Goal: Task Accomplishment & Management: Complete application form

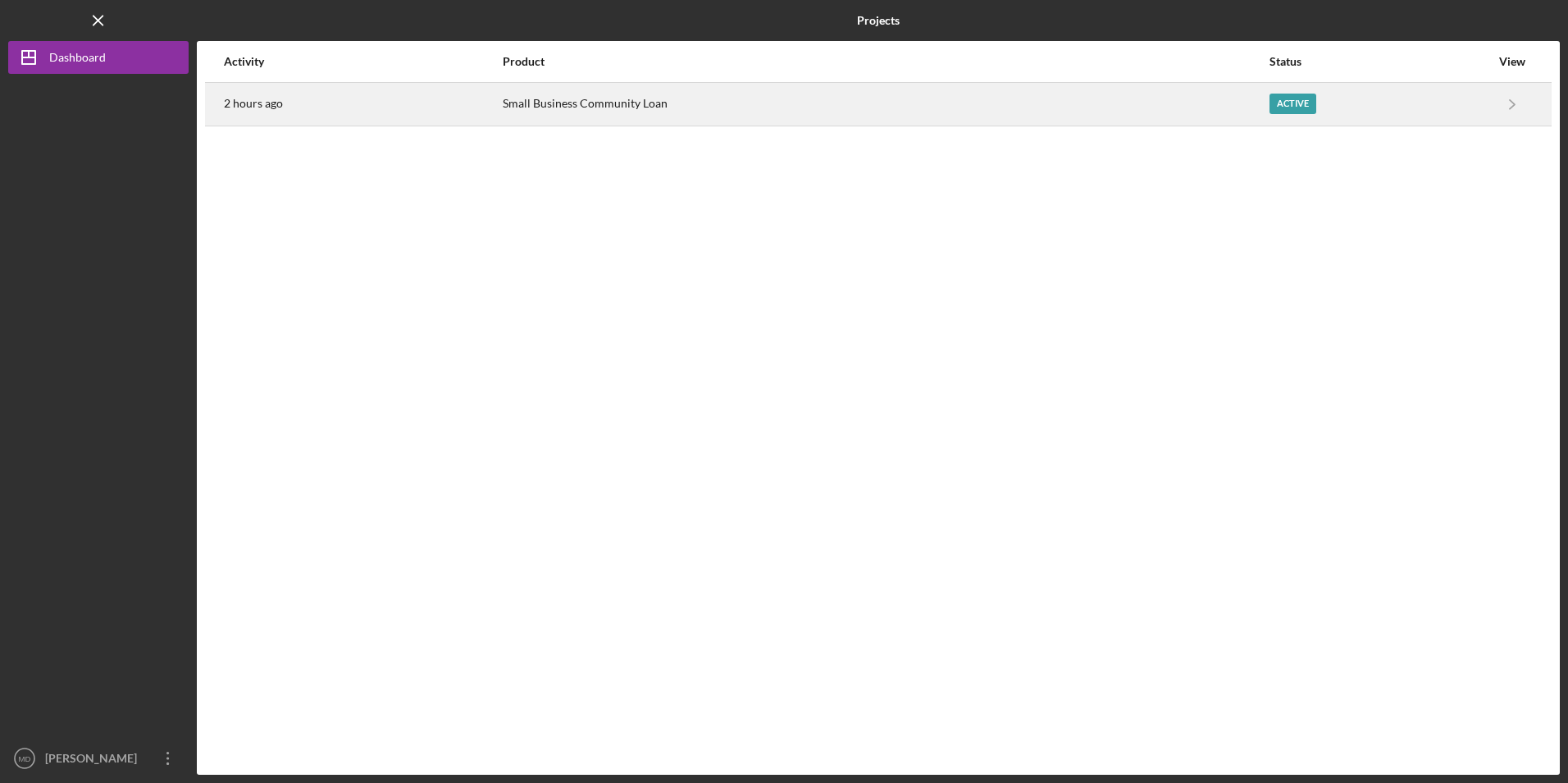
click at [583, 105] on div "Small Business Community Loan" at bounding box center [884, 104] width 765 height 41
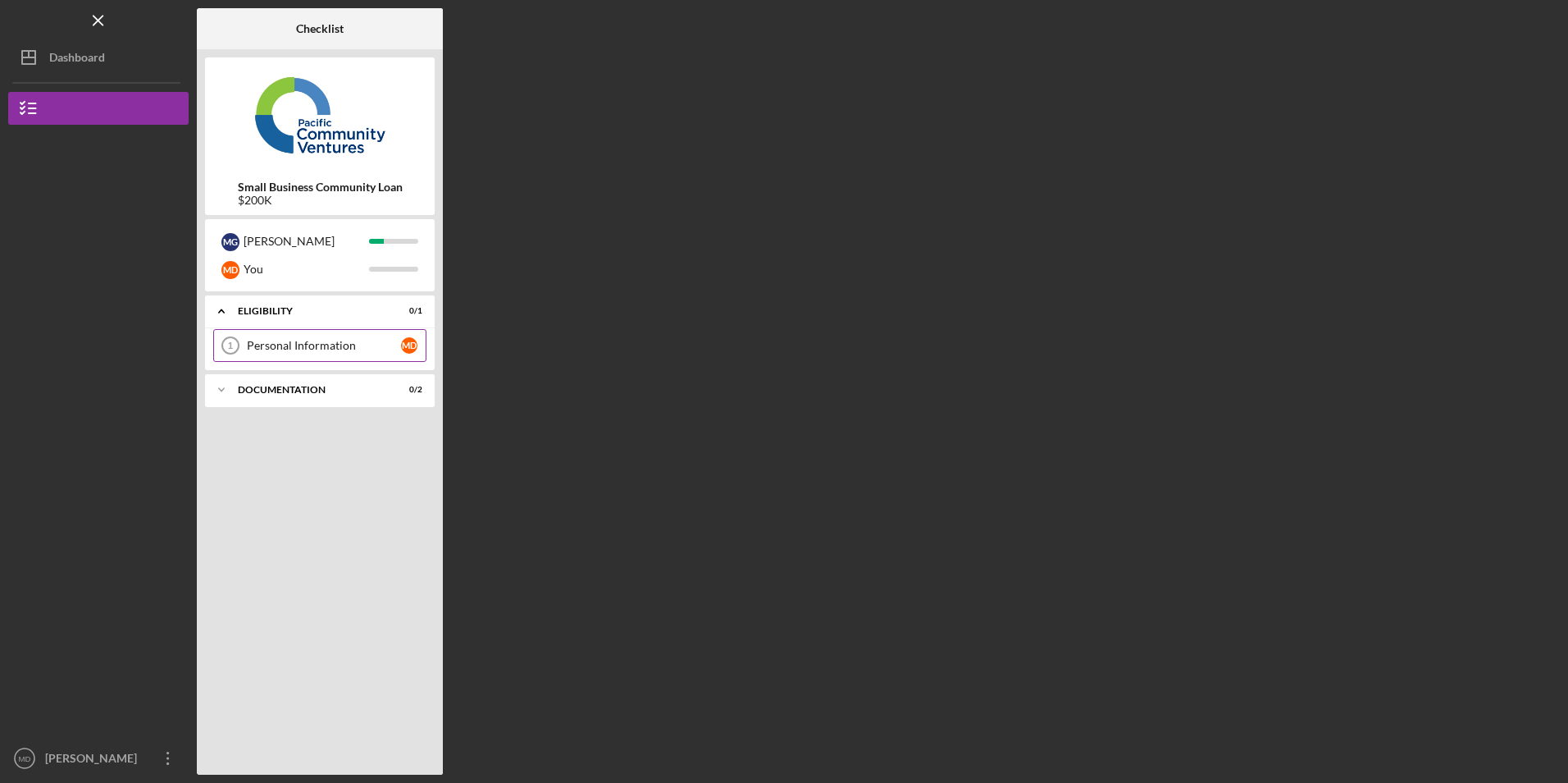
click at [281, 342] on div "Personal Information" at bounding box center [324, 346] width 154 height 13
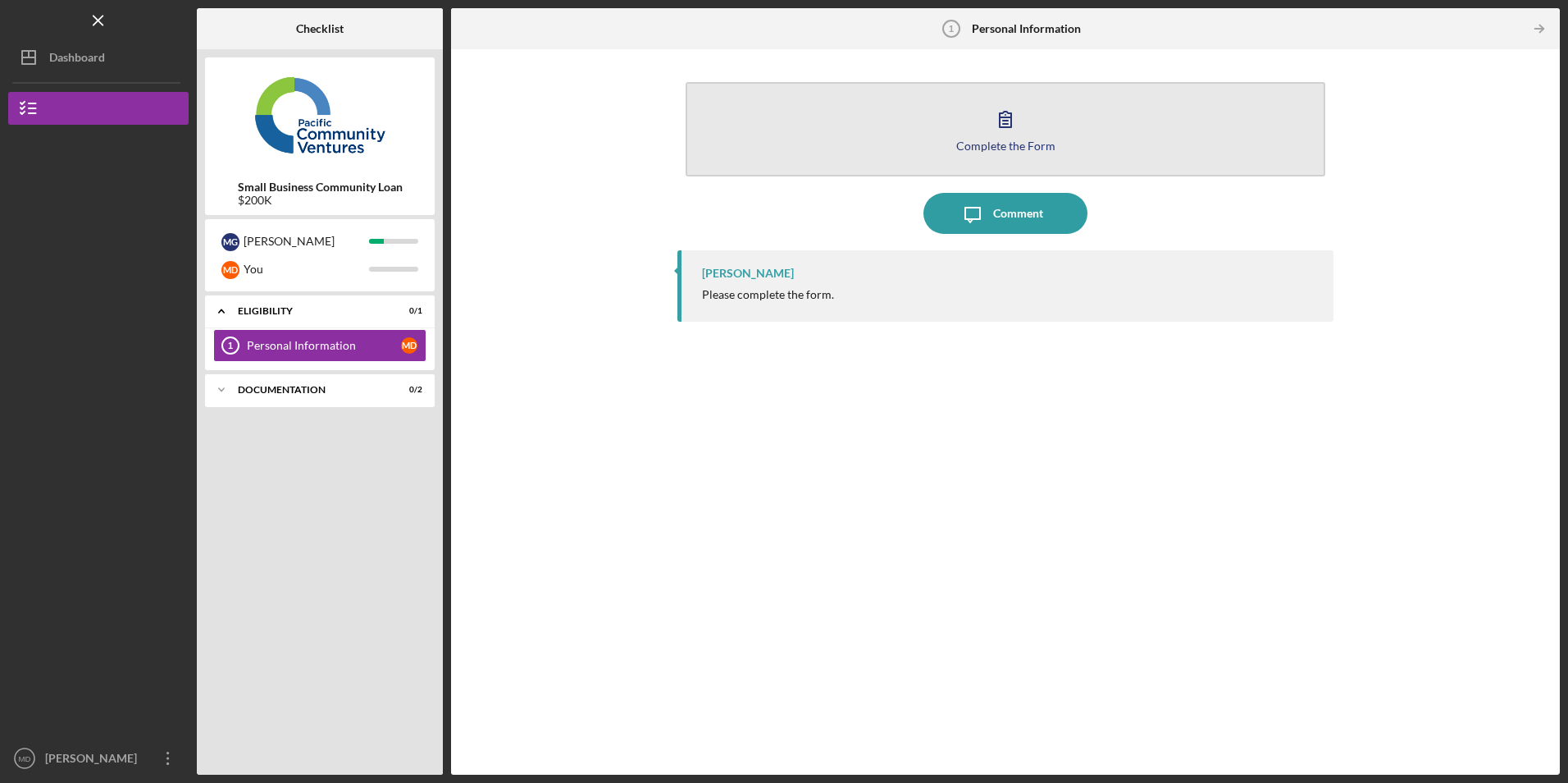
click at [937, 142] on button "Complete the Form Form" at bounding box center [1005, 129] width 639 height 95
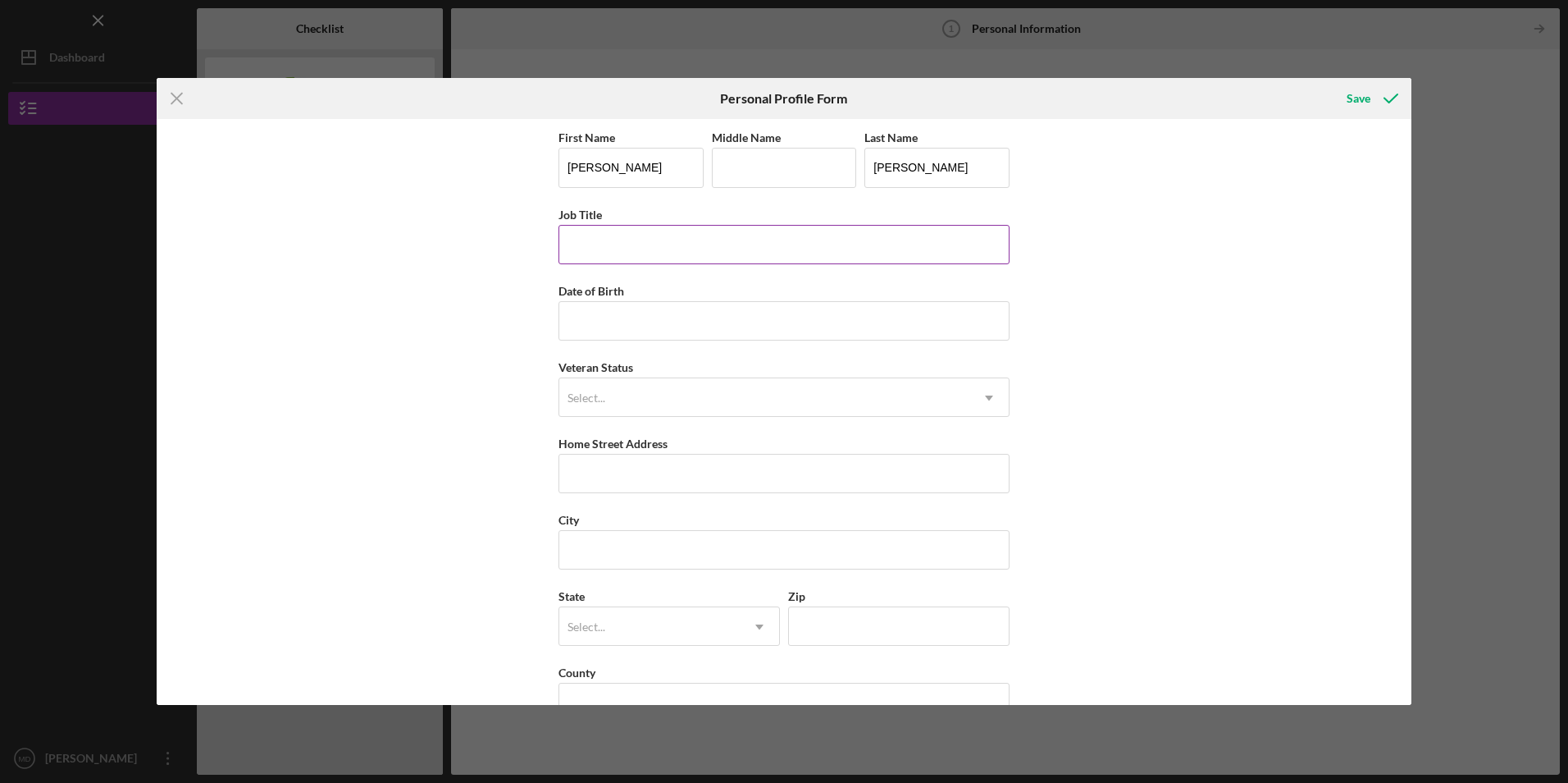
click at [677, 237] on input "Job Title" at bounding box center [784, 245] width 452 height 39
type input "owner"
click at [623, 318] on input "Date of Birth" at bounding box center [784, 321] width 452 height 39
click at [458, 437] on div "First Name Maria Middle Name Last Name Delgadillo Job Title owner Date of Birth…" at bounding box center [784, 411] width 1255 height 585
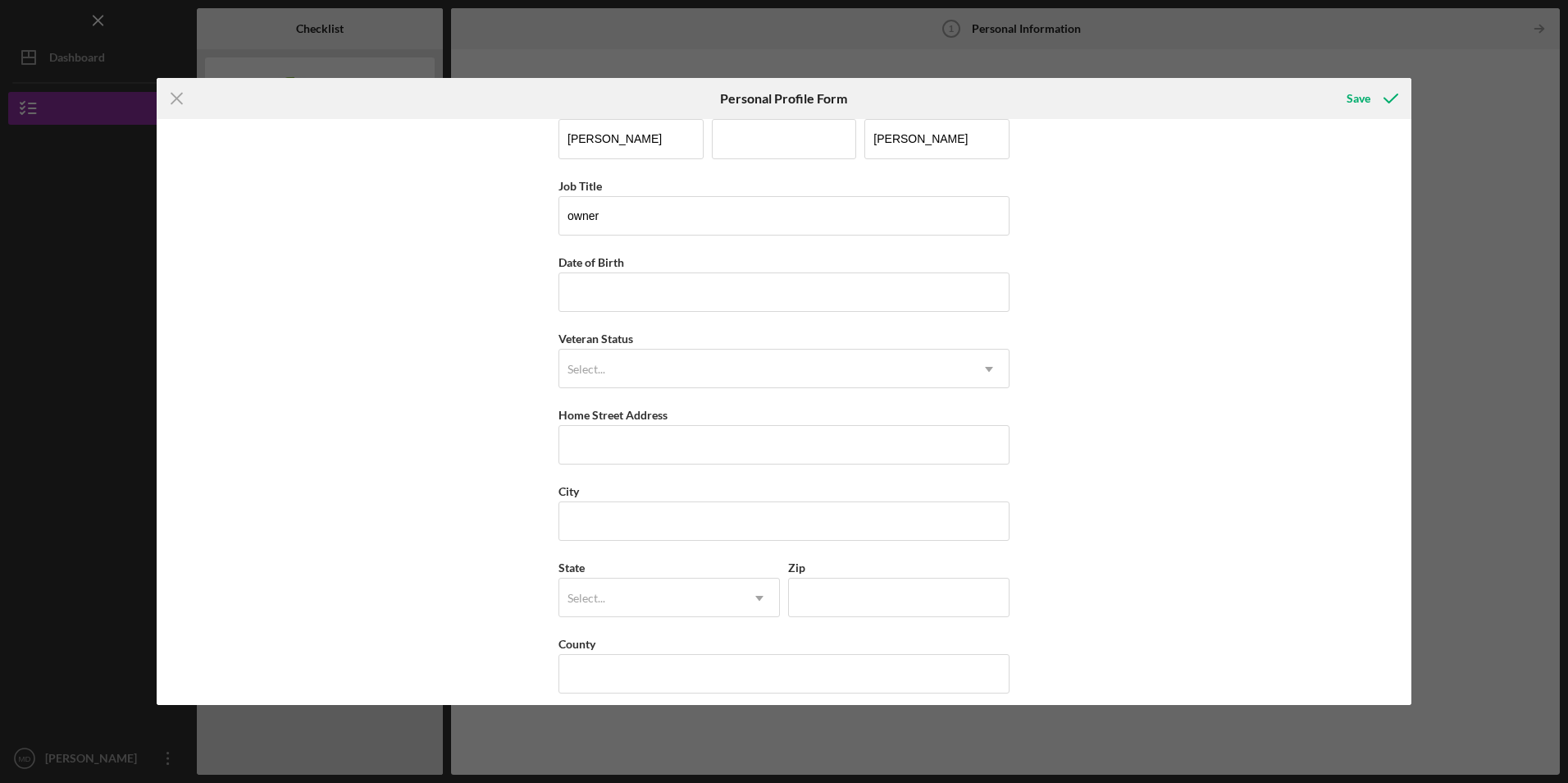
scroll to position [42, 0]
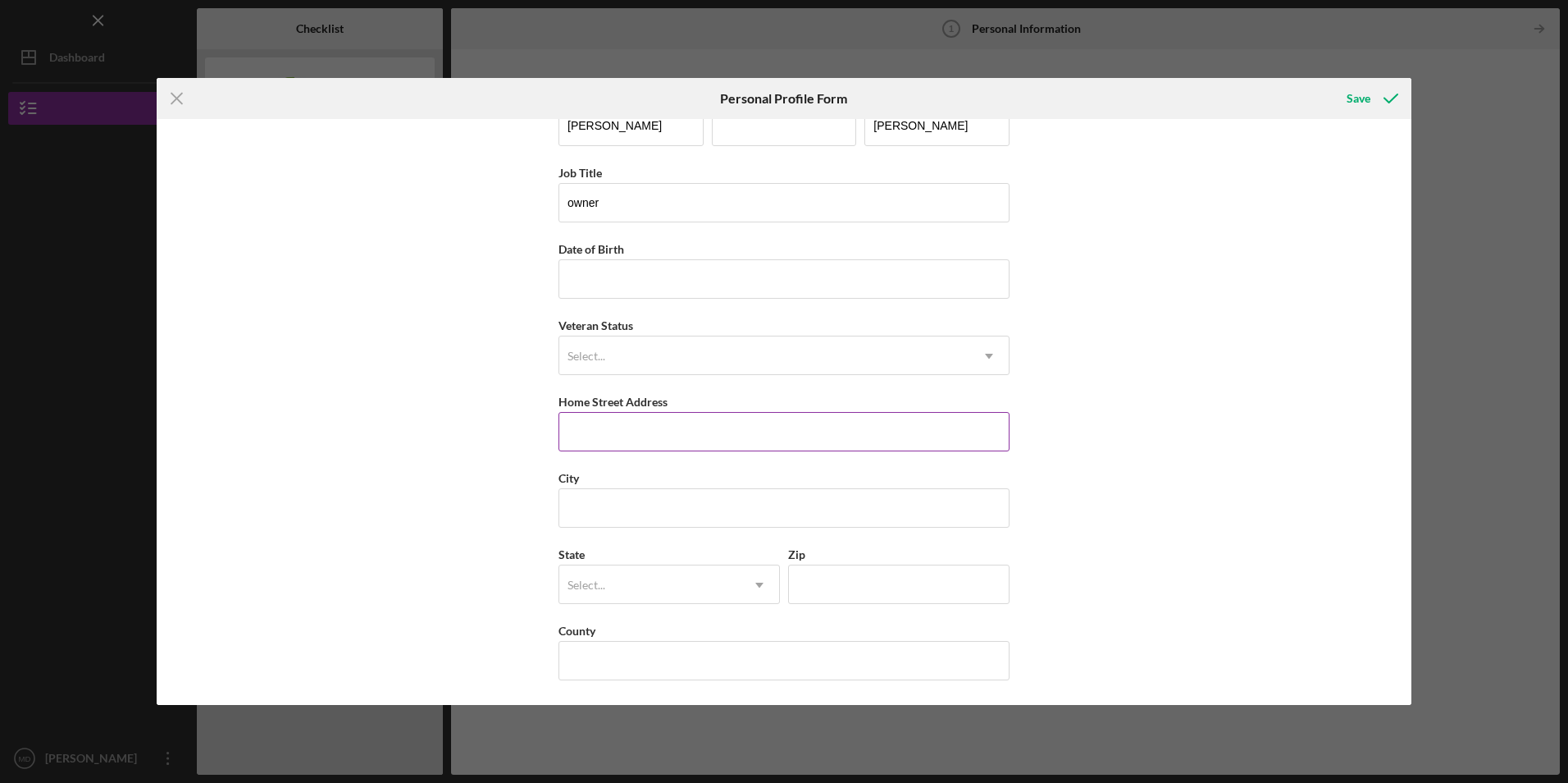
click at [593, 435] on input "Home Street Address" at bounding box center [784, 431] width 452 height 39
type input "2021 Brich ave"
type input "St. Helena Home Care LLC"
type input "`"
type input "St. Helena"
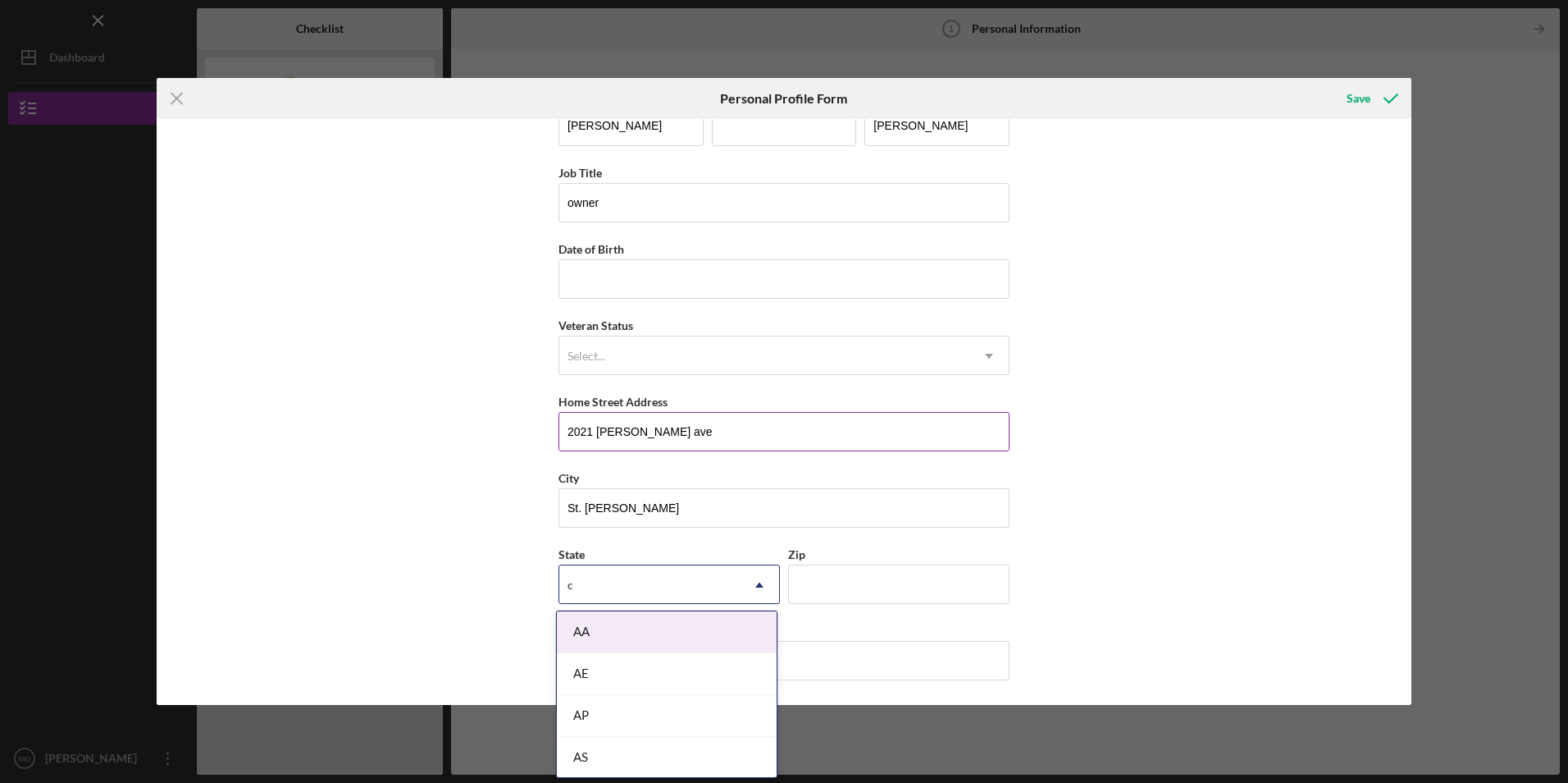
type input "ca"
click at [609, 706] on div "CA" at bounding box center [667, 716] width 220 height 42
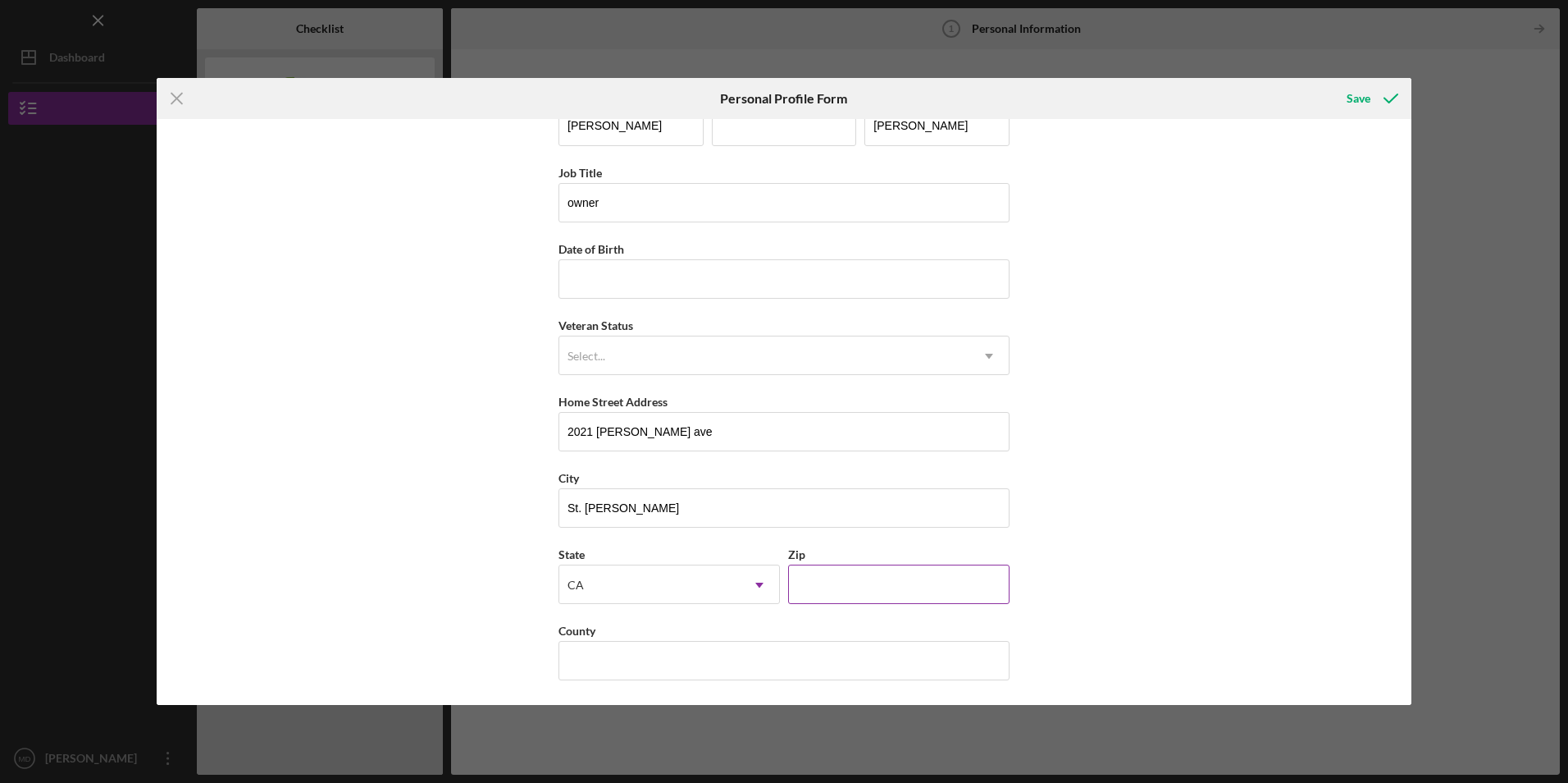
click at [811, 581] on input "Zip" at bounding box center [899, 584] width 221 height 39
type input "94524"
drag, startPoint x: 603, startPoint y: 654, endPoint x: 589, endPoint y: 648, distance: 15.2
click at [603, 654] on input "County" at bounding box center [784, 661] width 452 height 39
type input "Sonoma"
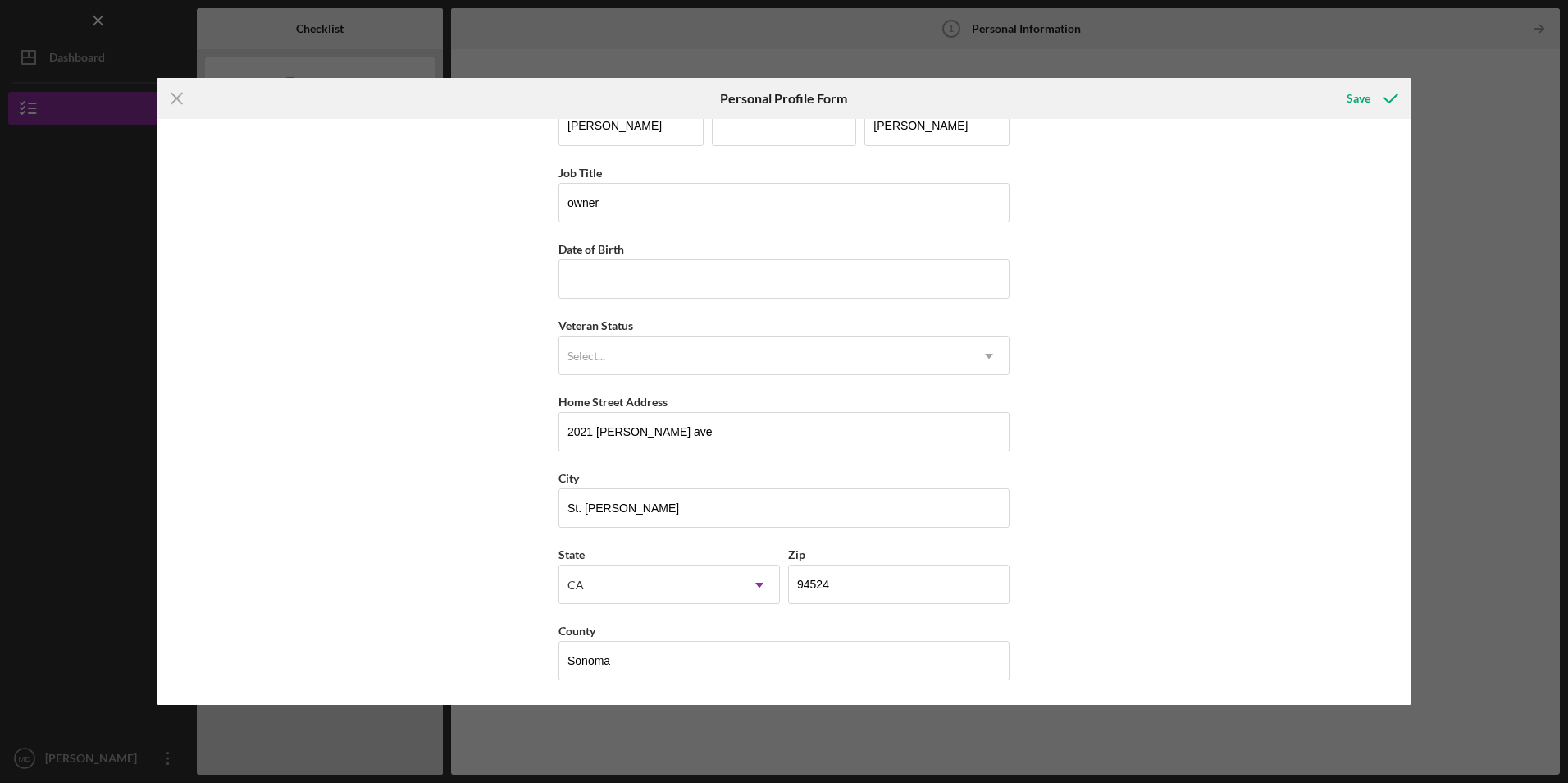
click at [361, 452] on div "First Name Maria Middle Name Last Name Delgadillo Job Title owner Date of Birth…" at bounding box center [784, 411] width 1255 height 585
click at [820, 577] on input "94524" at bounding box center [899, 584] width 221 height 39
type input "94574"
click at [1133, 512] on div "First Name Maria Middle Name Last Name Delgadillo Job Title owner Date of Birth…" at bounding box center [784, 411] width 1255 height 585
drag, startPoint x: 604, startPoint y: 280, endPoint x: 477, endPoint y: 298, distance: 128.3
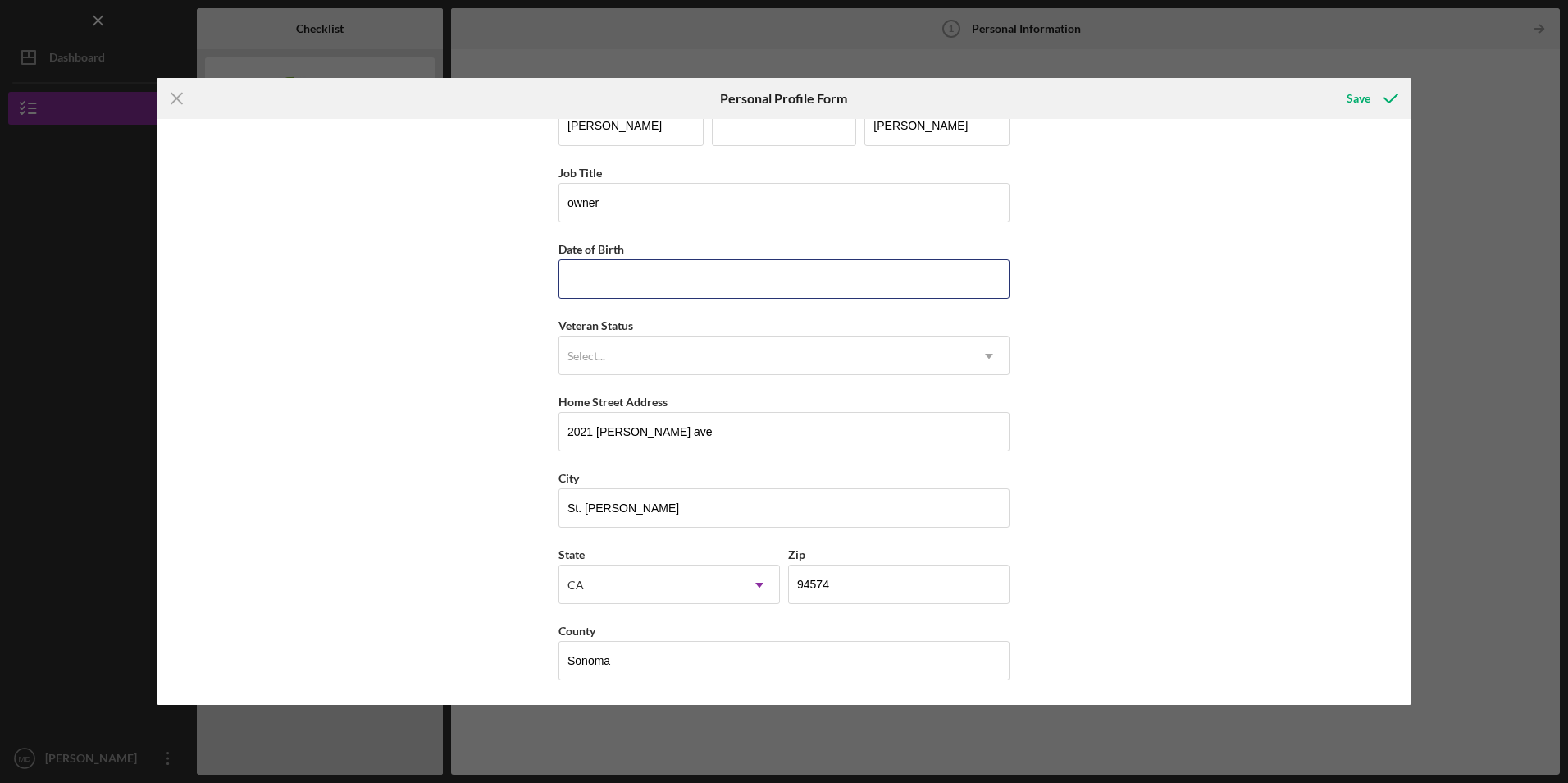
click at [604, 280] on input "Date of Birth" at bounding box center [784, 279] width 452 height 39
type input "05/28/1957"
click at [461, 315] on div "First Name Maria Middle Name Last Name Delgadillo Job Title owner Date of Birth…" at bounding box center [784, 411] width 1255 height 585
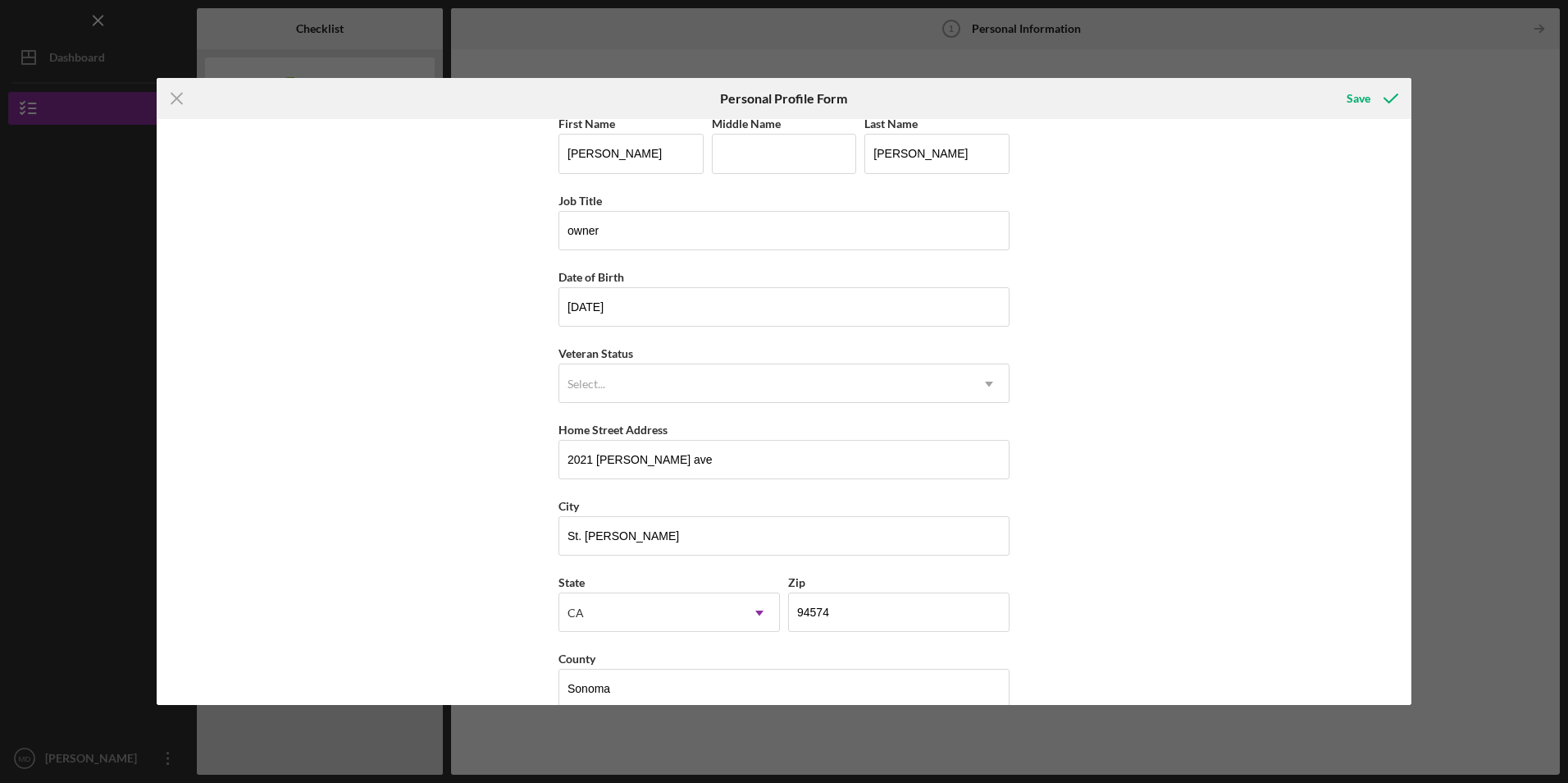
scroll to position [0, 0]
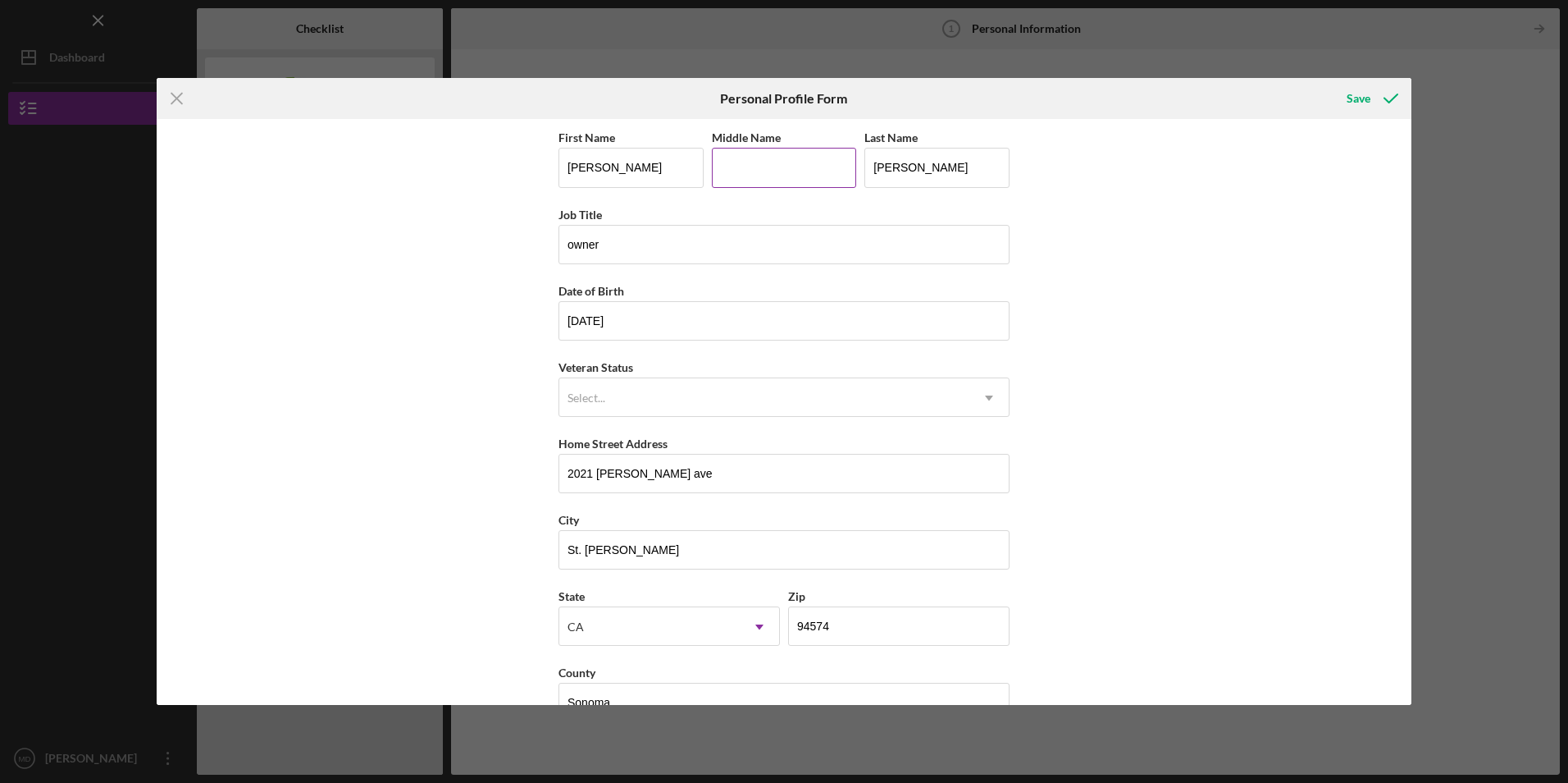
click at [761, 177] on input "Middle Name" at bounding box center [784, 167] width 145 height 39
type input "Guadalupe"
click at [1174, 210] on div "First Name Maria Middle Name Guadalupe Last Name Delgadillo Job Title owner Dat…" at bounding box center [784, 411] width 1255 height 585
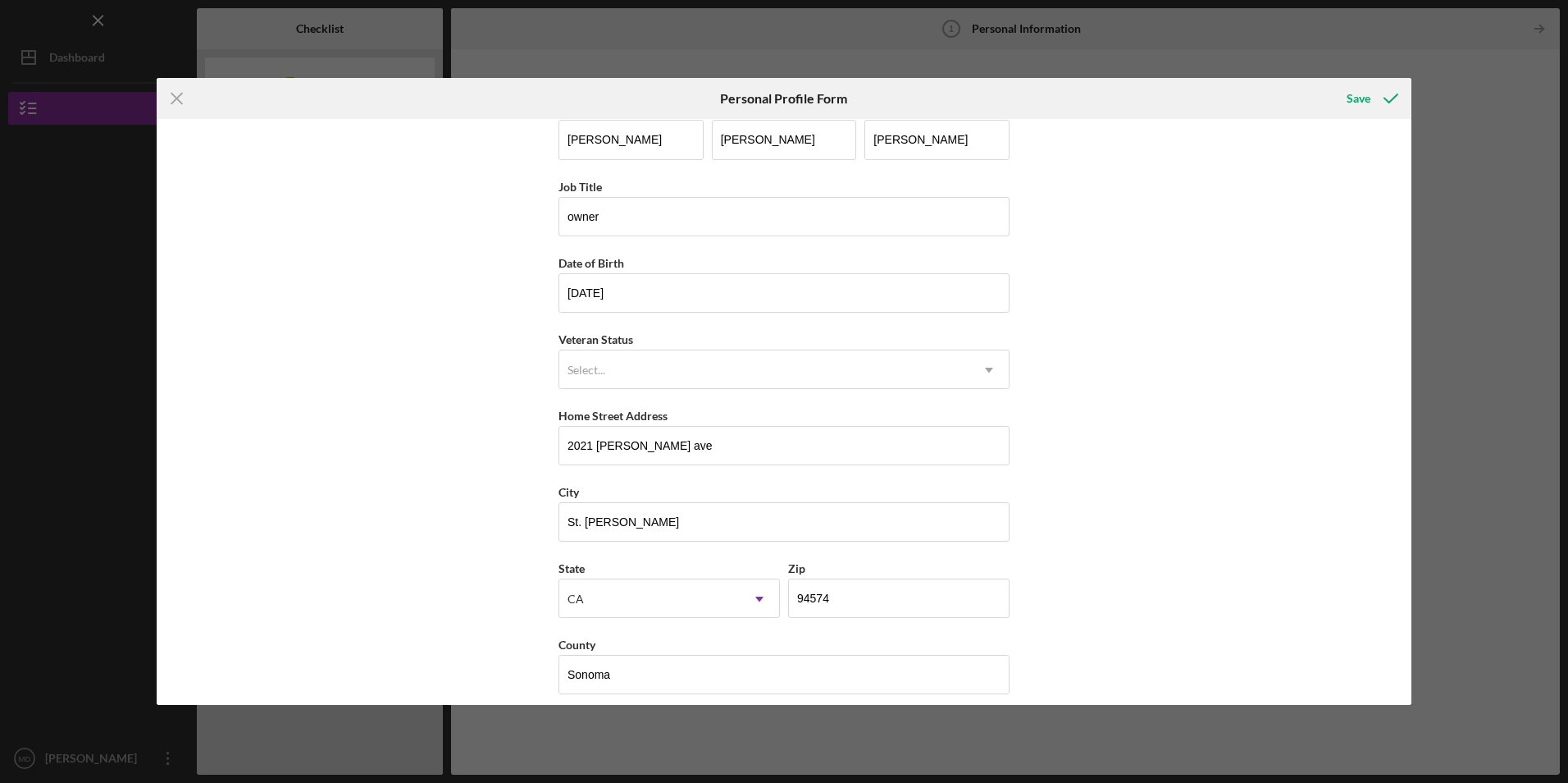
scroll to position [42, 0]
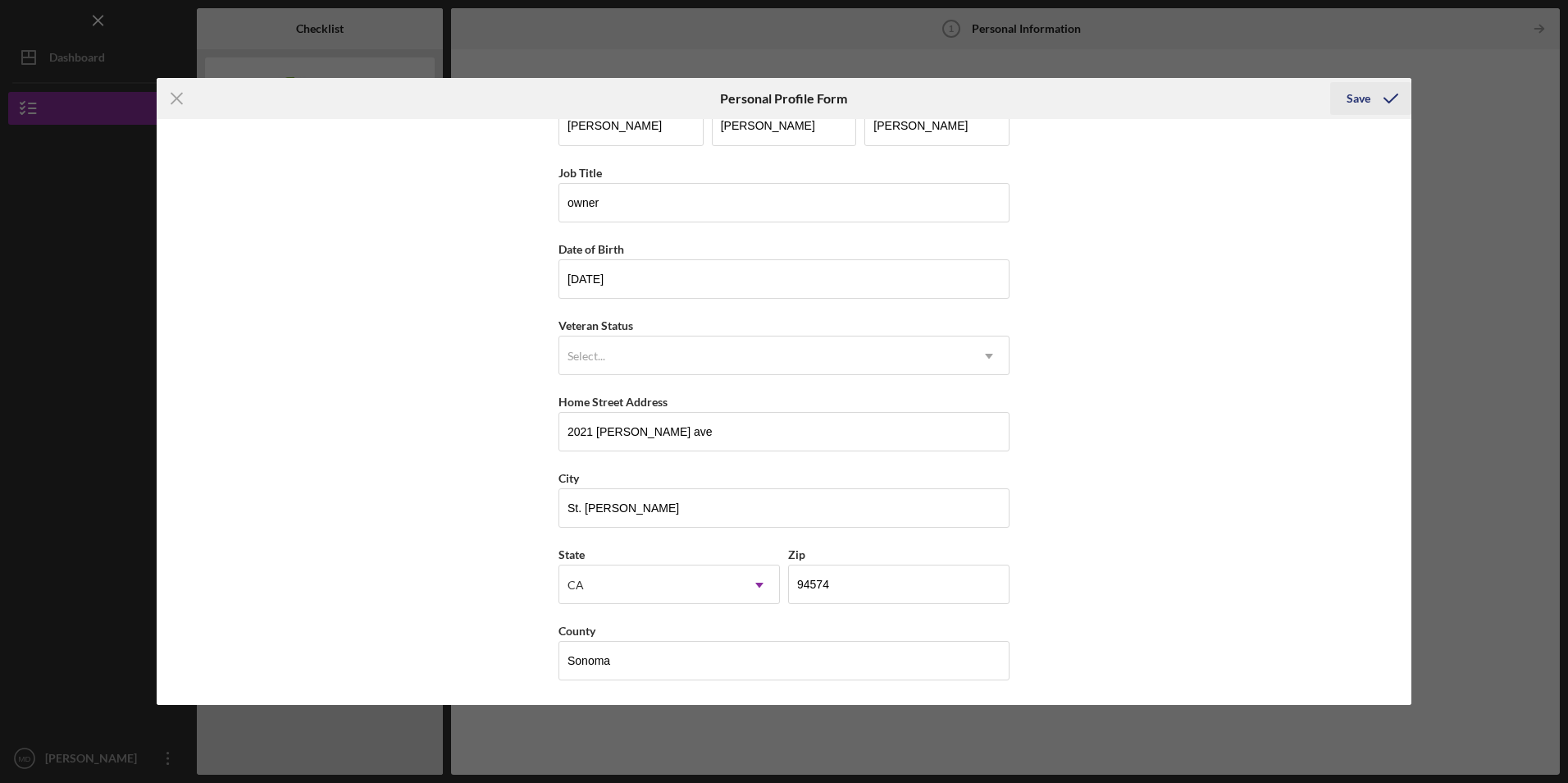
click at [1356, 98] on div "Save" at bounding box center [1358, 98] width 24 height 33
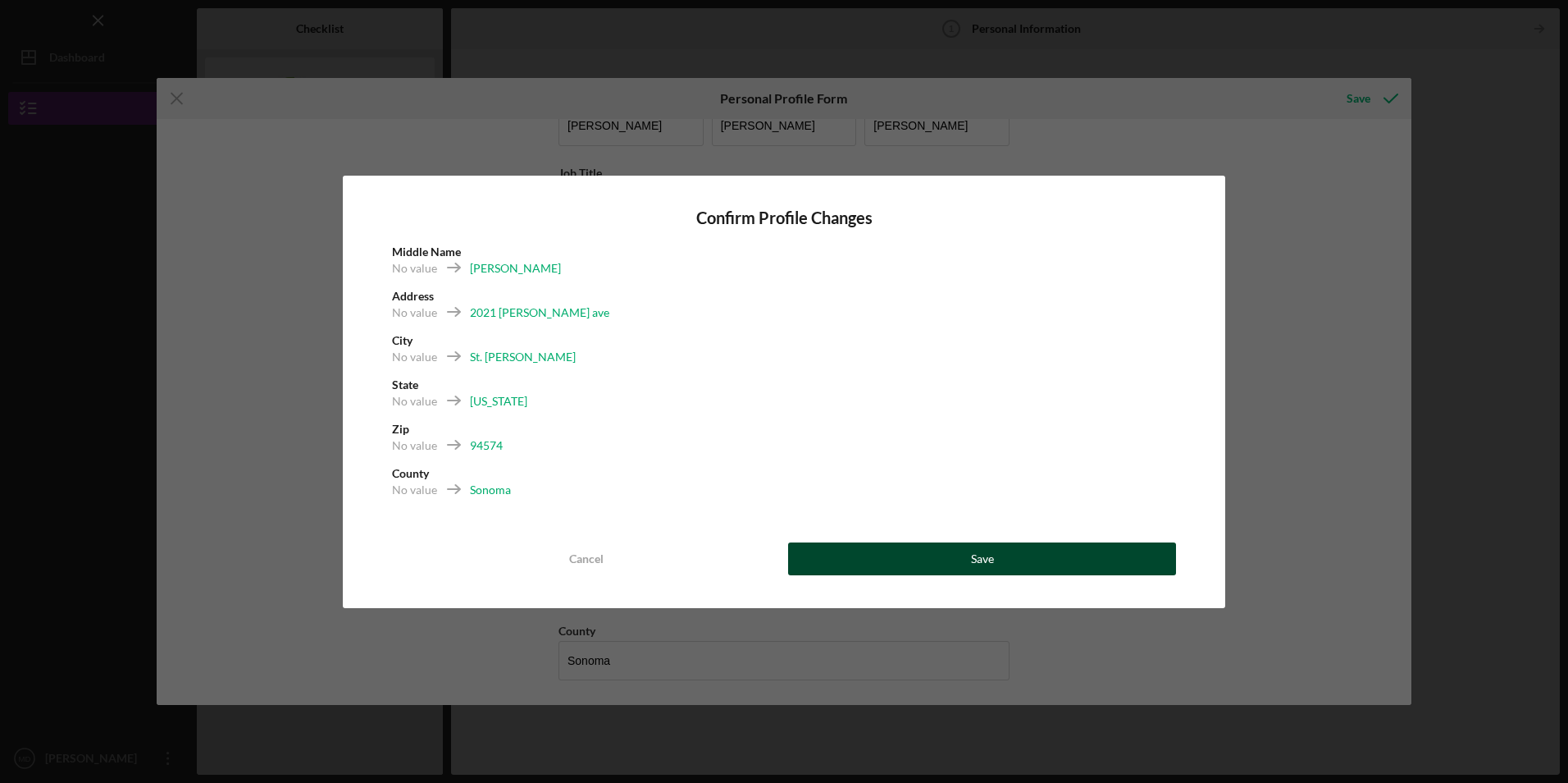
click at [933, 549] on button "Save" at bounding box center [982, 559] width 388 height 33
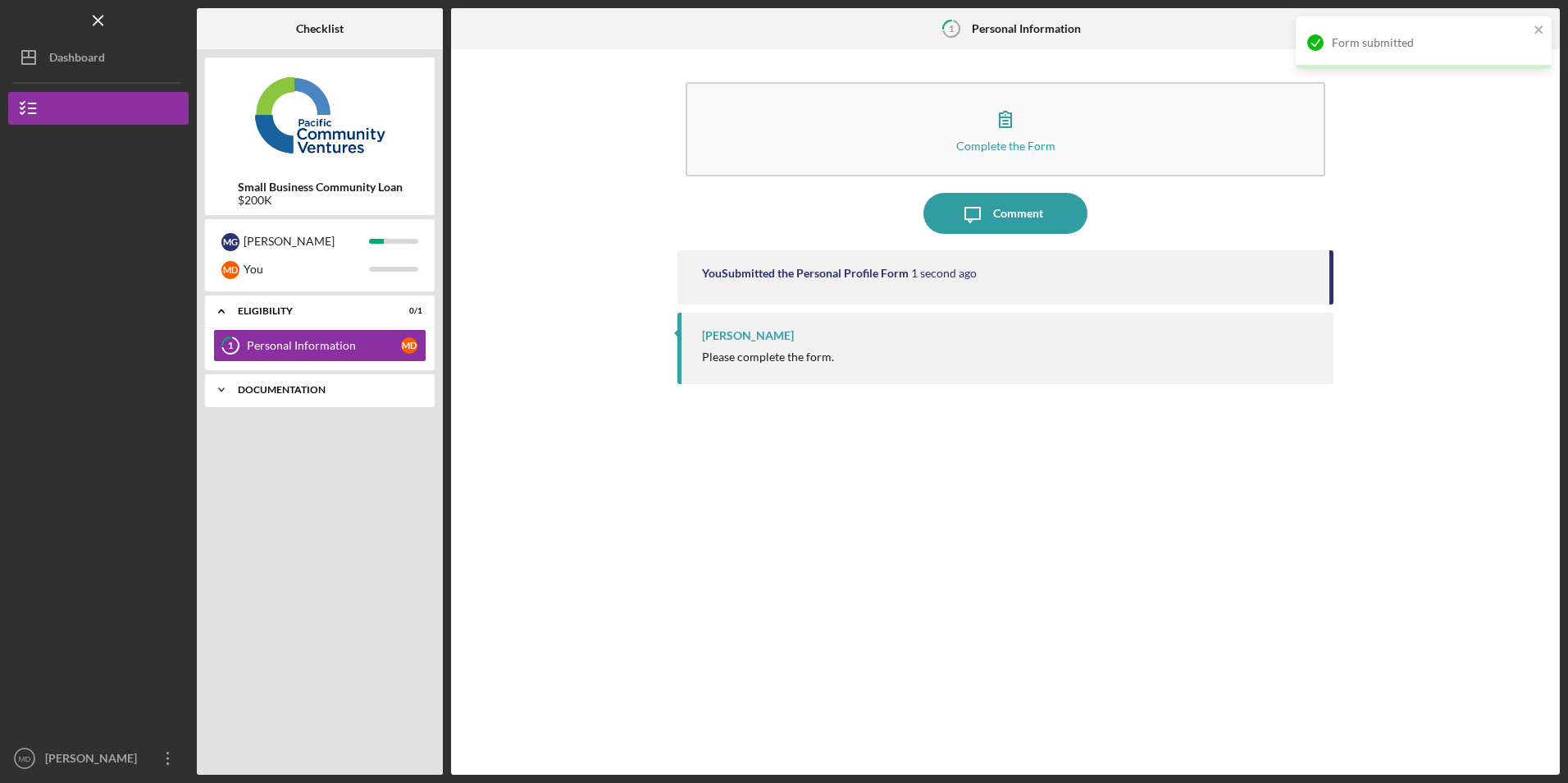
click at [287, 395] on div "Icon/Expander Documentation 0 / 2" at bounding box center [319, 389] width 229 height 33
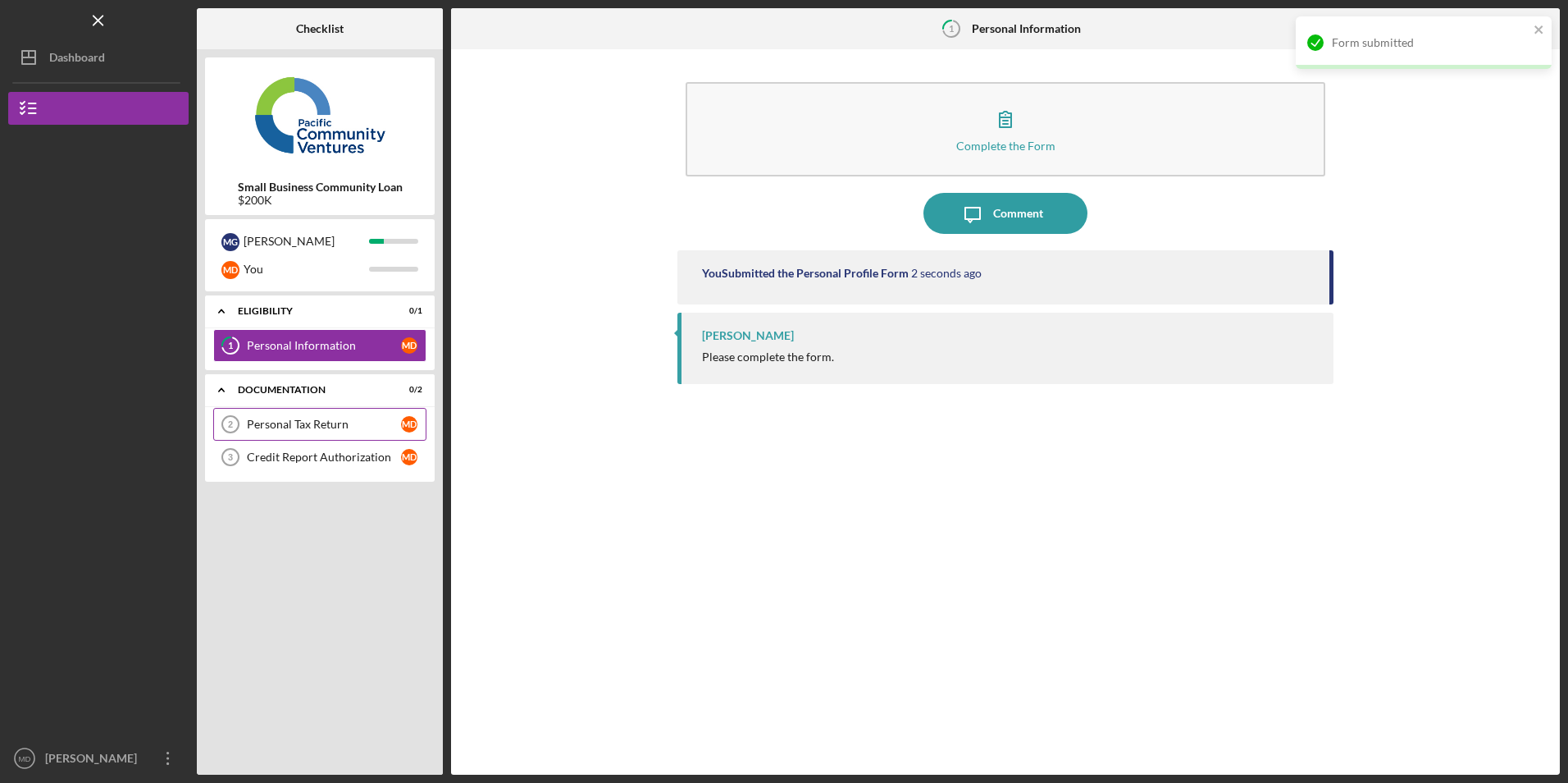
click at [317, 421] on div "Personal Tax Return" at bounding box center [324, 424] width 154 height 13
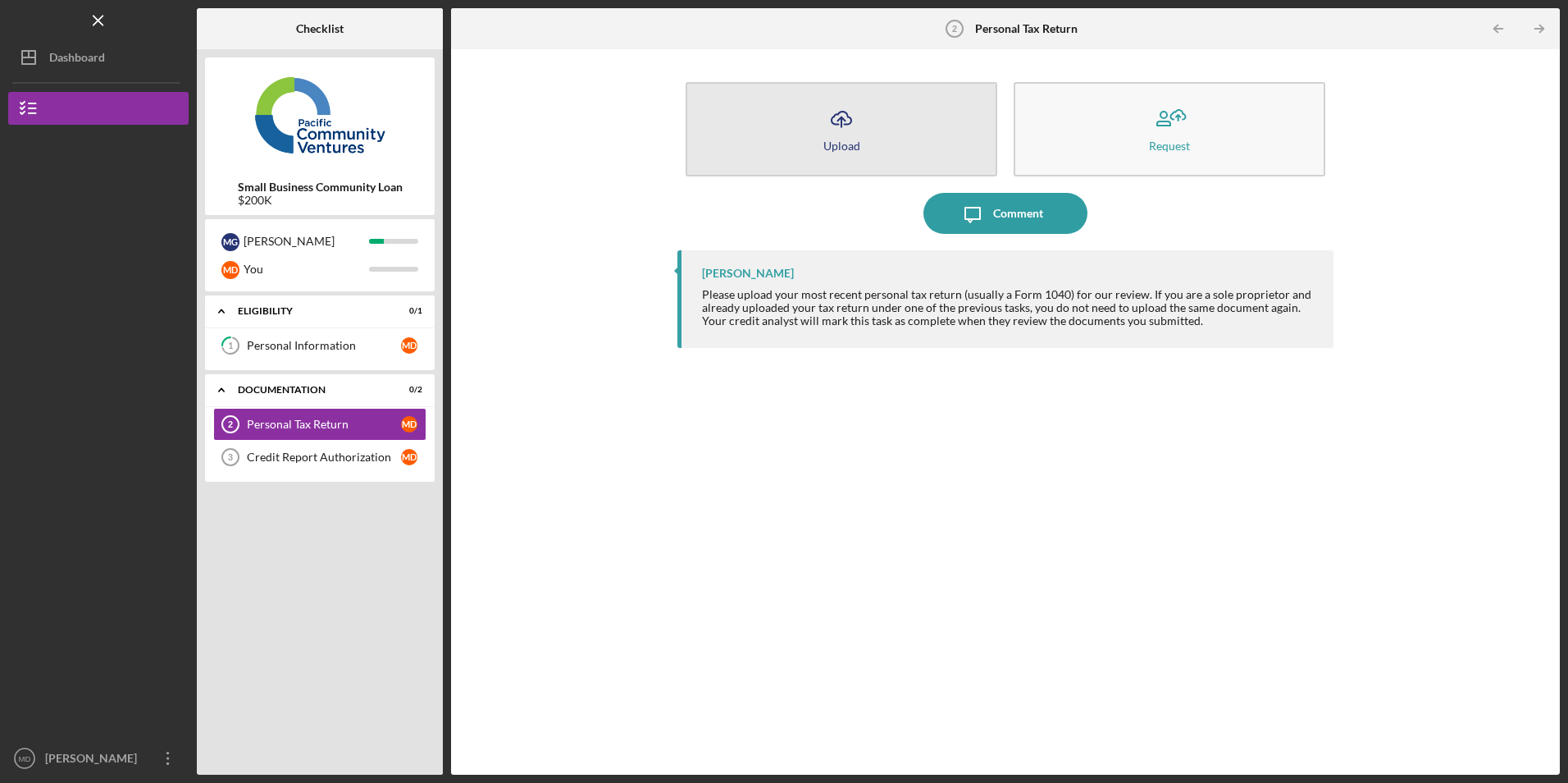
click at [877, 146] on button "Icon/Upload Upload" at bounding box center [841, 129] width 311 height 95
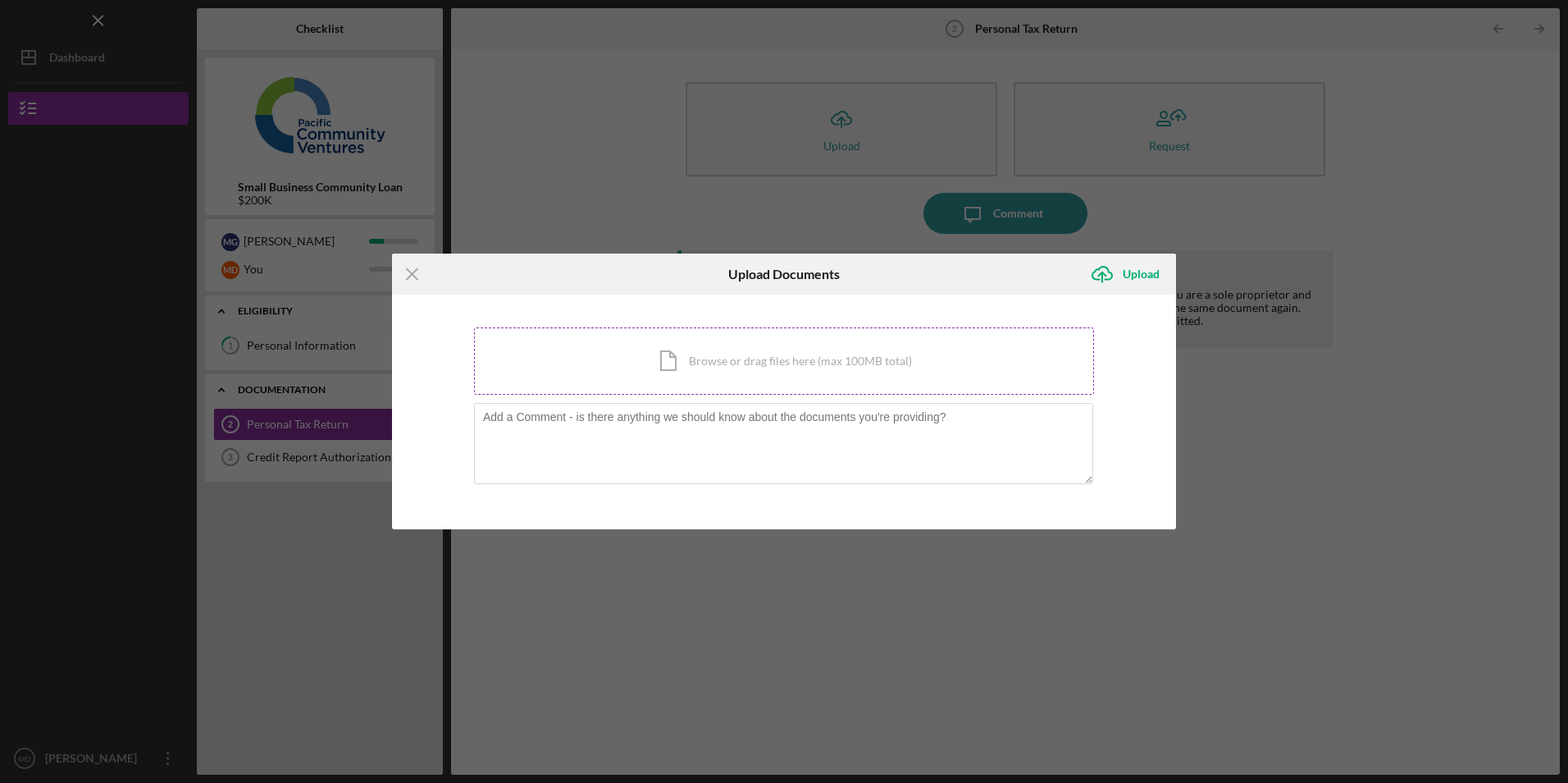
click at [774, 360] on div "Icon/Document Browse or drag files here (max 100MB total) Tap to choose files o…" at bounding box center [784, 361] width 620 height 67
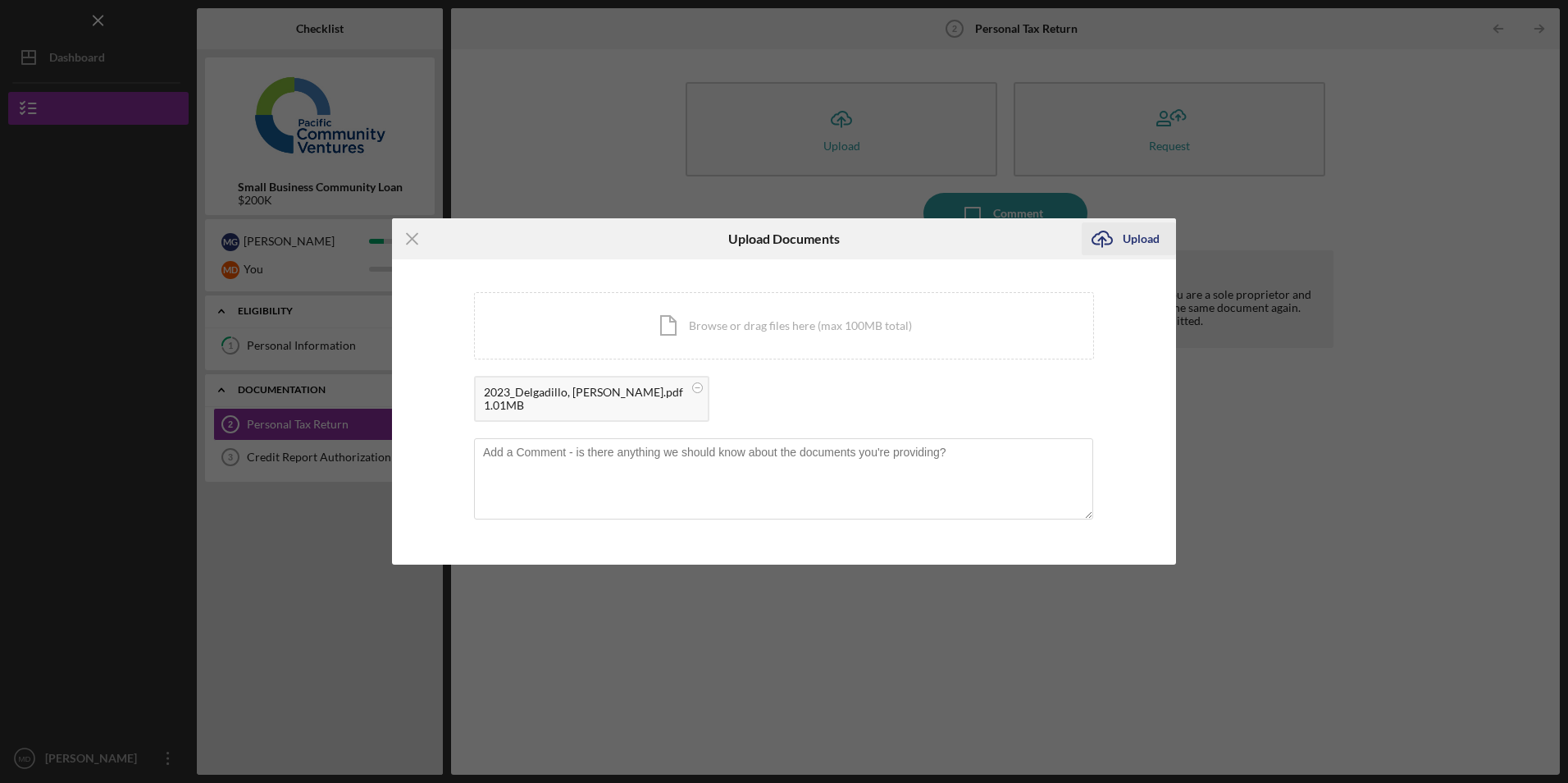
click at [1117, 234] on icon "Icon/Upload" at bounding box center [1102, 238] width 41 height 41
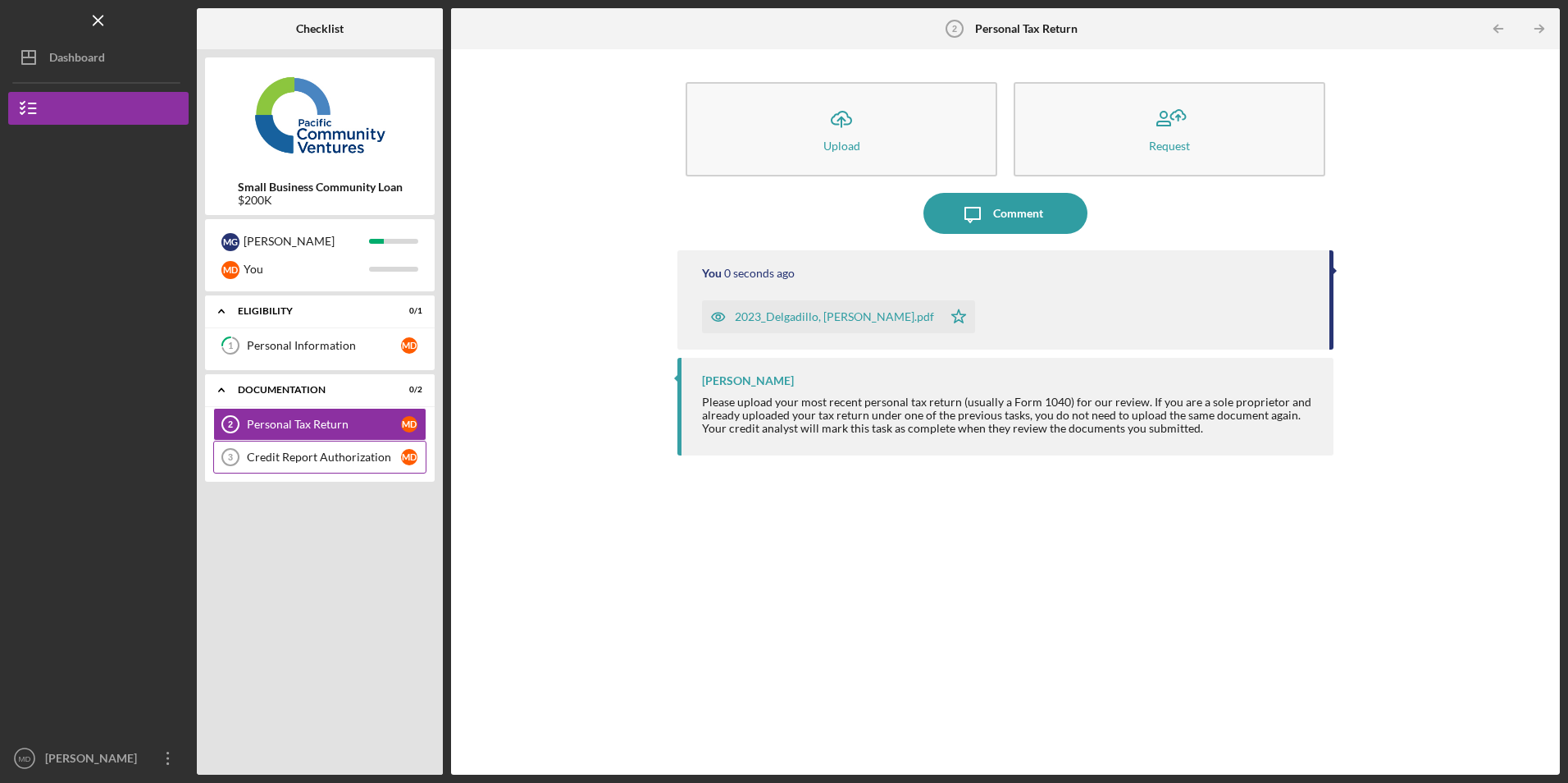
click at [284, 455] on div "Credit Report Authorization" at bounding box center [324, 457] width 154 height 13
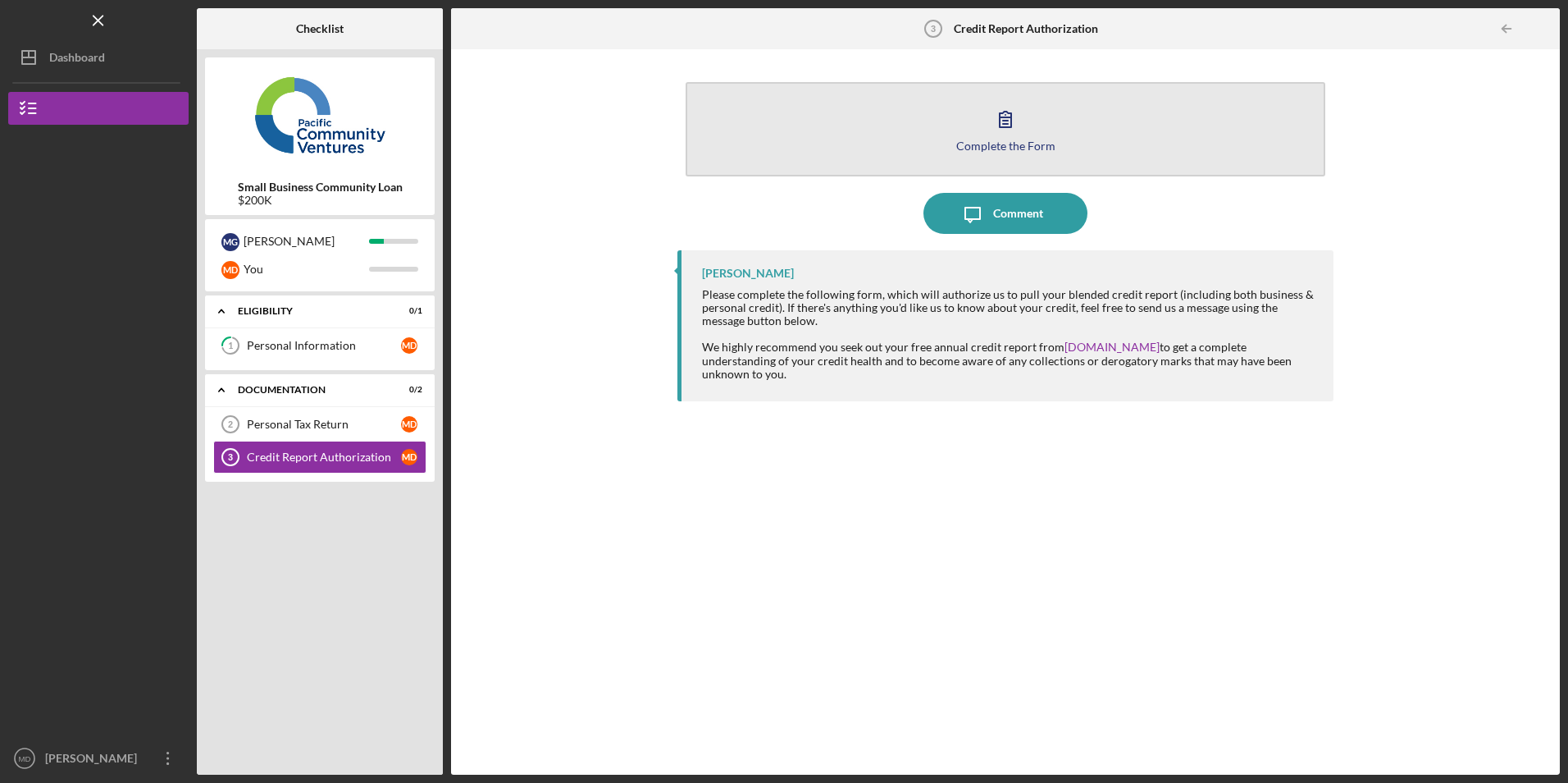
click at [925, 121] on button "Complete the Form Form" at bounding box center [1005, 129] width 639 height 95
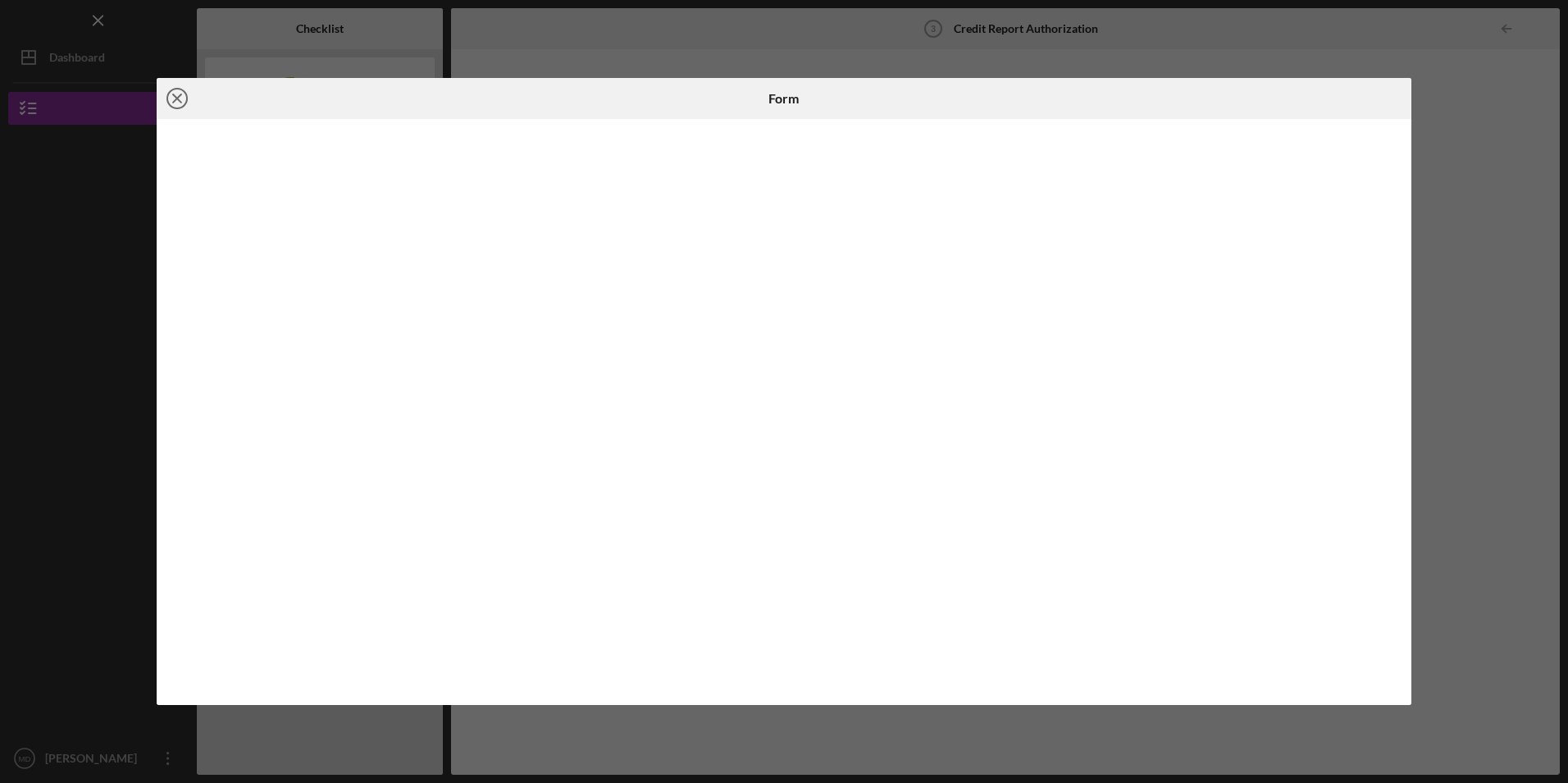
click at [183, 95] on icon "Icon/Close" at bounding box center [178, 98] width 41 height 41
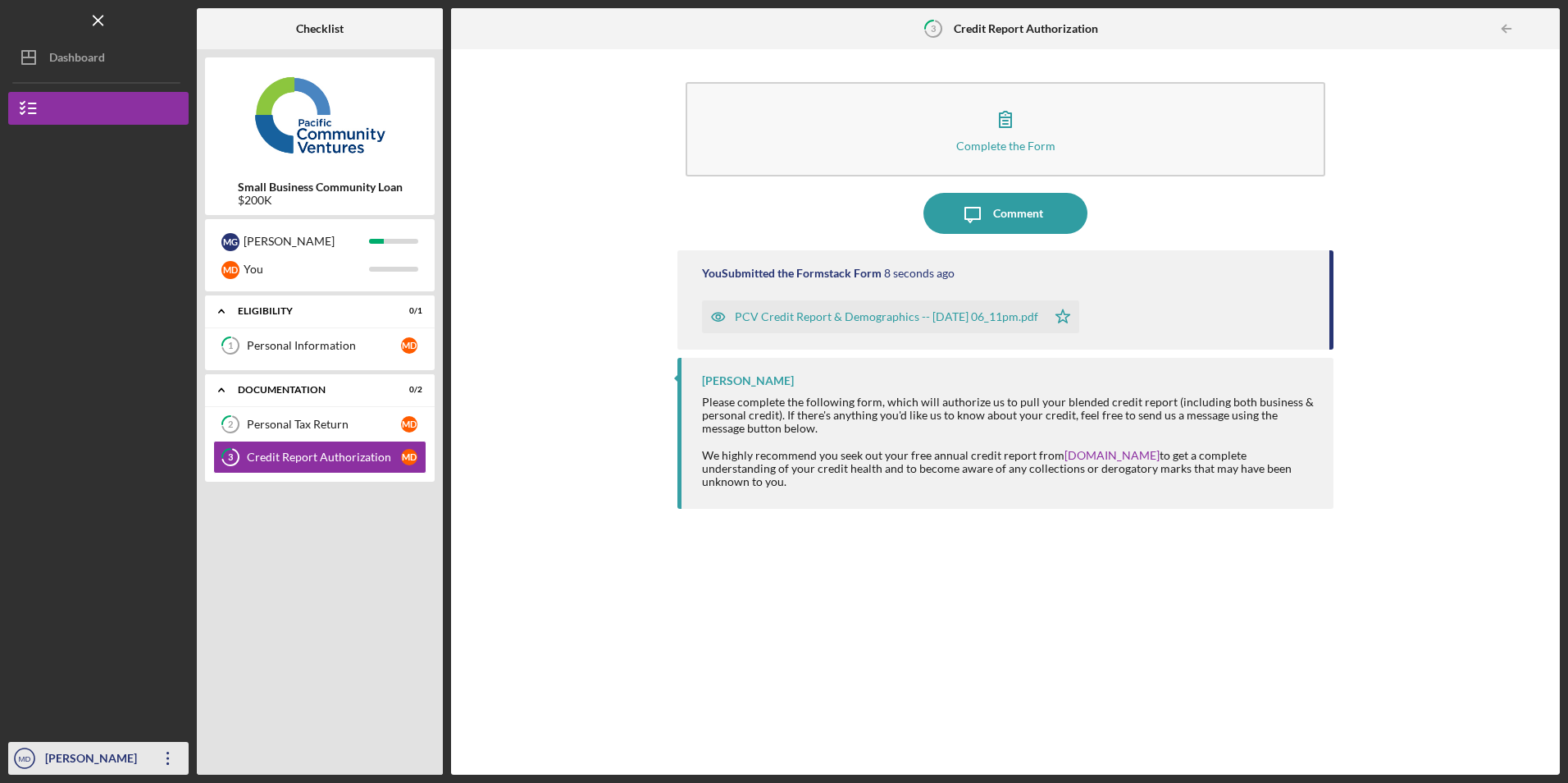
click at [164, 761] on icon "Icon/Overflow" at bounding box center [168, 758] width 41 height 41
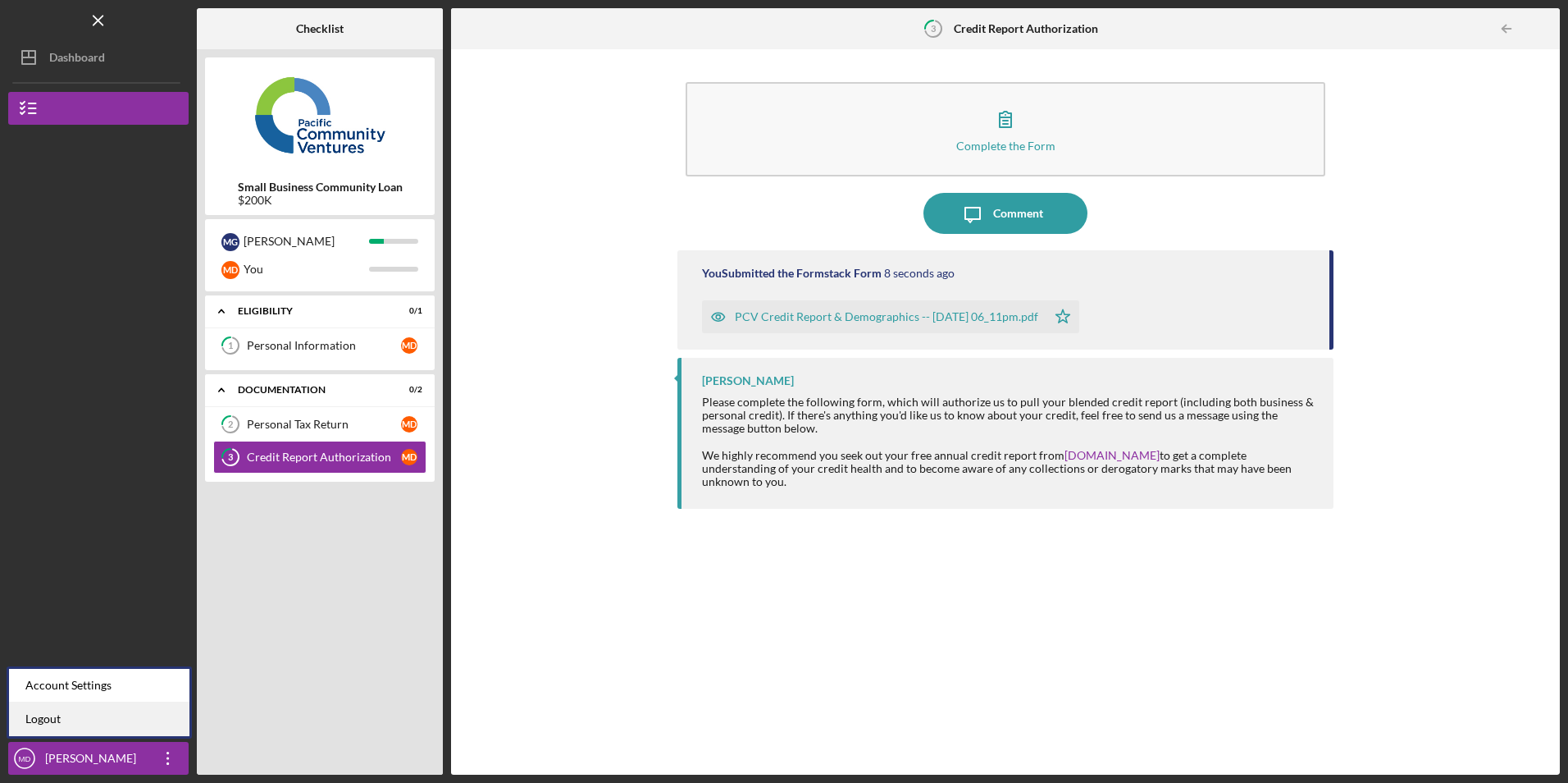
click at [120, 710] on link "Logout" at bounding box center [99, 720] width 180 height 34
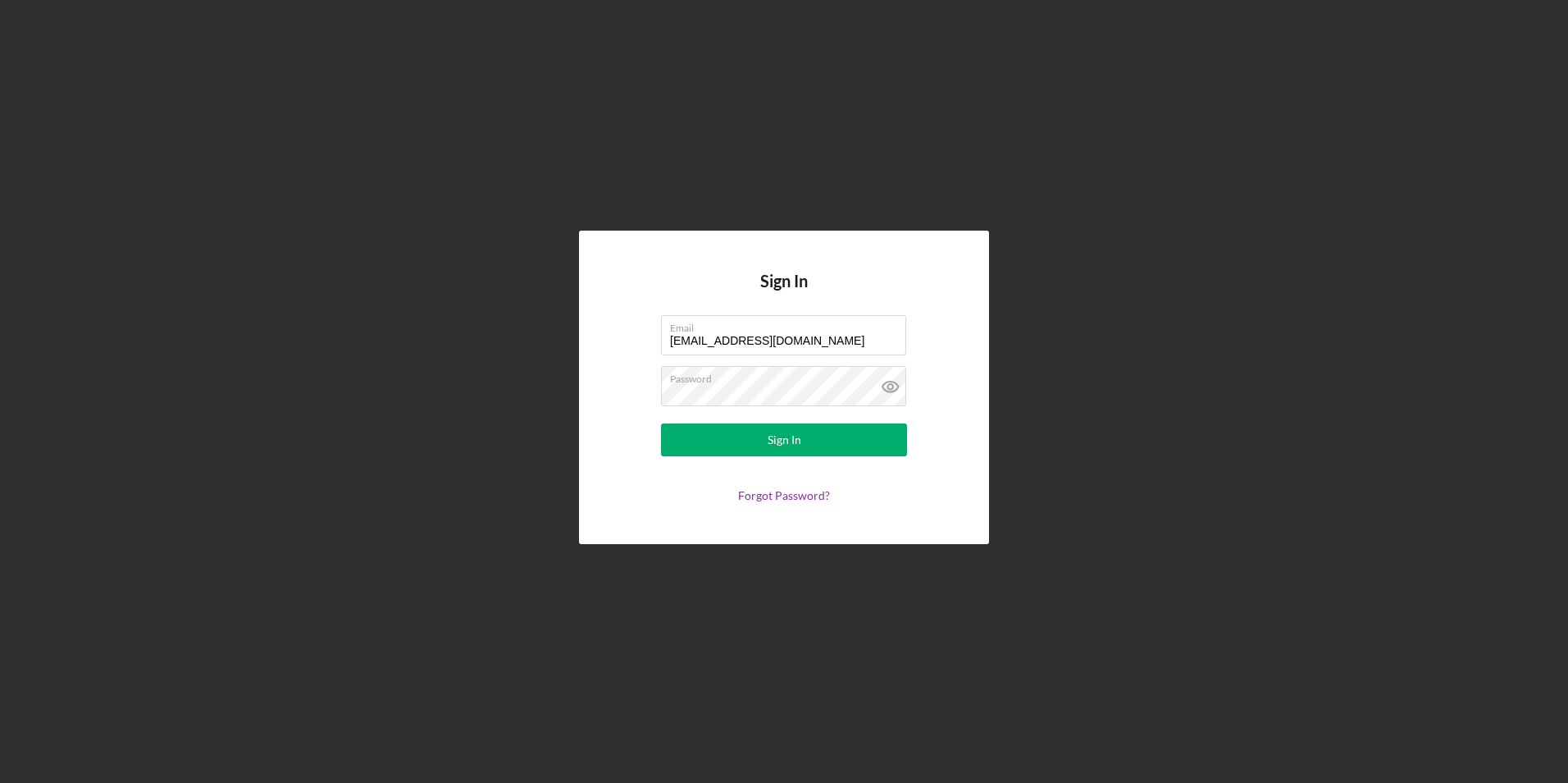
drag, startPoint x: 822, startPoint y: 344, endPoint x: 607, endPoint y: 321, distance: 216.2
click at [607, 321] on div "Sign In Email [EMAIL_ADDRESS][DOMAIN_NAME] Password Sign In Forgot Password?" at bounding box center [784, 387] width 411 height 312
type input "[EMAIL_ADDRESS][DOMAIN_NAME]"
click at [693, 436] on button "Sign In" at bounding box center [784, 439] width 246 height 33
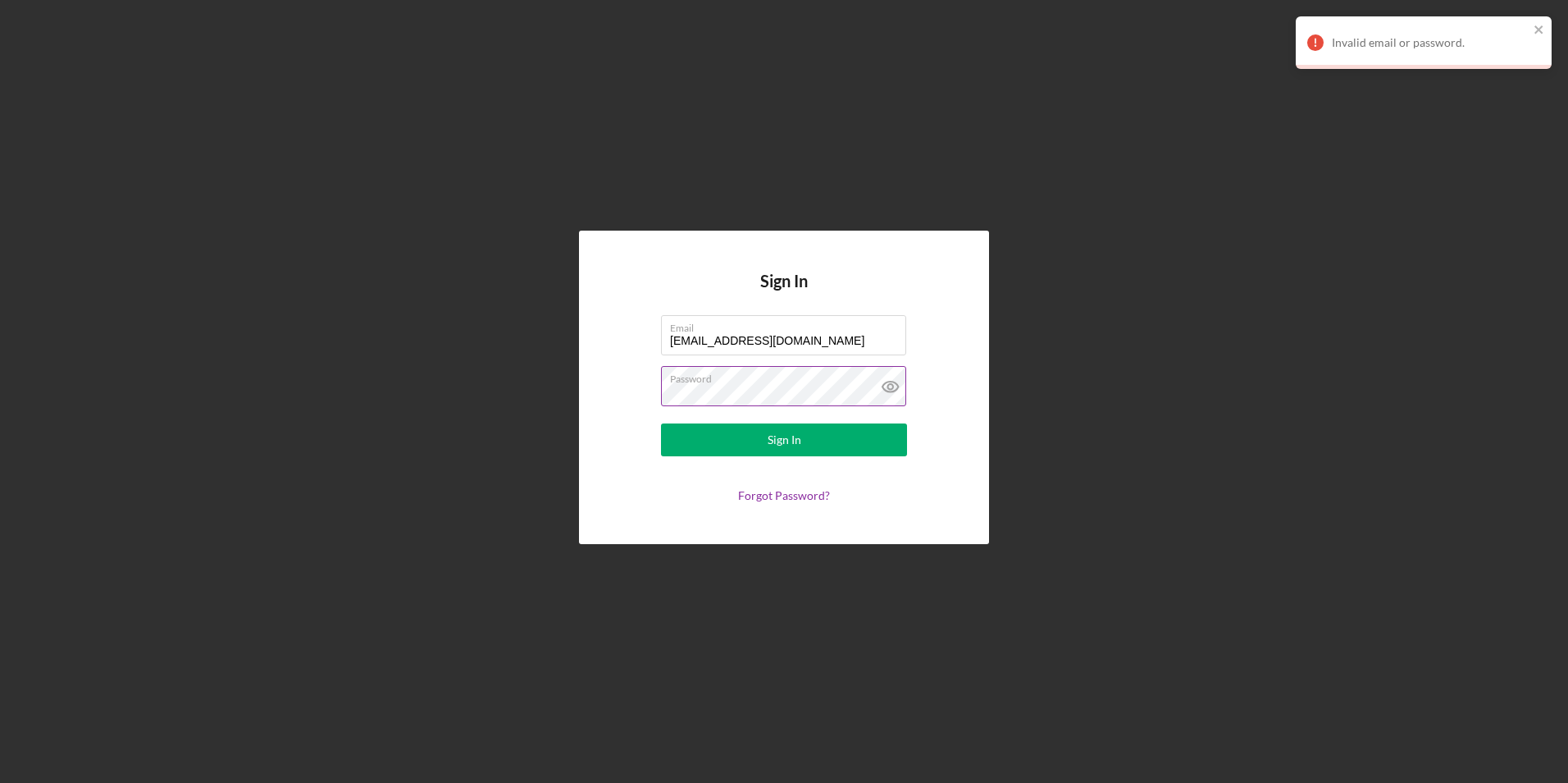
click at [888, 381] on icon at bounding box center [891, 387] width 41 height 41
click at [644, 389] on form "Email [EMAIL_ADDRESS][DOMAIN_NAME] Password Sign In Forgot Password?" at bounding box center [784, 409] width 328 height 187
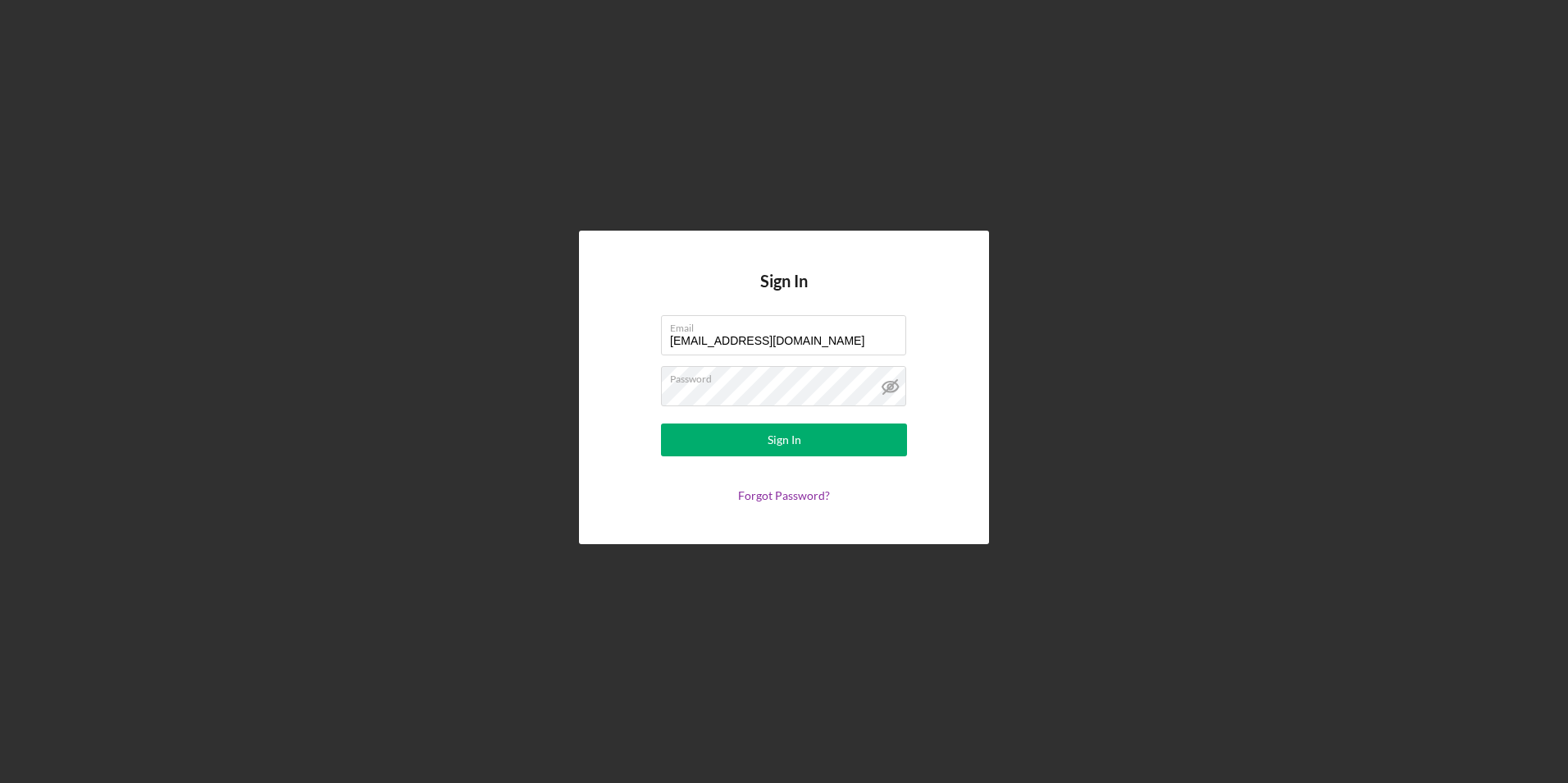
click at [646, 455] on form "Email [EMAIL_ADDRESS][DOMAIN_NAME] Password Sign In Forgot Password?" at bounding box center [784, 409] width 328 height 187
click at [685, 440] on button "Sign In" at bounding box center [784, 439] width 246 height 33
drag, startPoint x: 607, startPoint y: 466, endPoint x: 621, endPoint y: 466, distance: 14.0
click at [610, 466] on div "Sign In Email [EMAIL_ADDRESS][DOMAIN_NAME] Password Sign In Forgot Password?" at bounding box center [784, 387] width 411 height 312
click at [684, 449] on button "Sign In" at bounding box center [784, 439] width 246 height 33
